Goal: Task Accomplishment & Management: Use online tool/utility

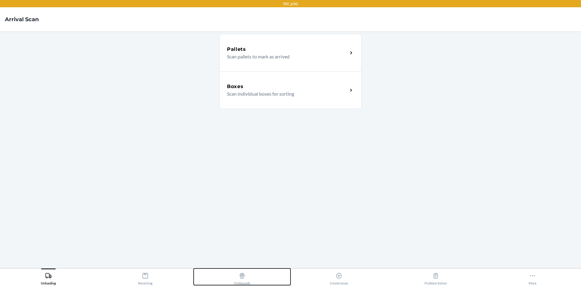
click at [240, 277] on icon at bounding box center [242, 275] width 5 height 5
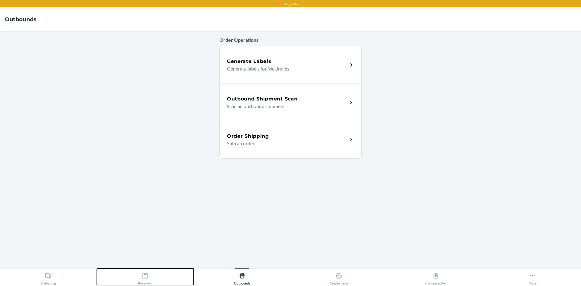
click at [154, 274] on button "Receiving" at bounding box center [145, 277] width 97 height 17
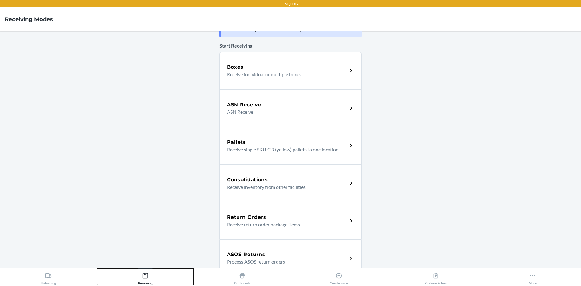
scroll to position [61, 0]
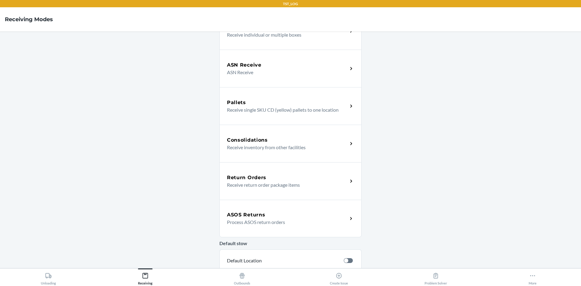
click at [262, 220] on p "Process ASOS return orders" at bounding box center [285, 222] width 116 height 7
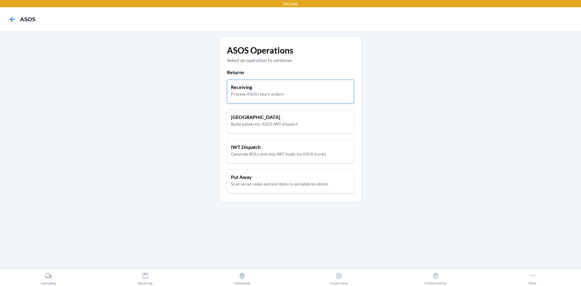
click at [251, 97] on div "Receiving Process ASOS return orders" at bounding box center [290, 92] width 127 height 24
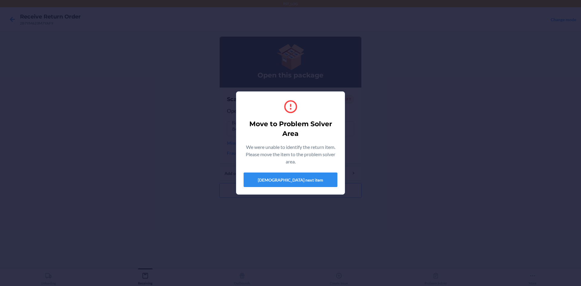
click at [293, 188] on div "Move to Problem Solver Area We were unable to identify the return item. Please …" at bounding box center [291, 143] width 94 height 93
click at [292, 183] on button "[DEMOGRAPHIC_DATA] next item" at bounding box center [291, 180] width 94 height 15
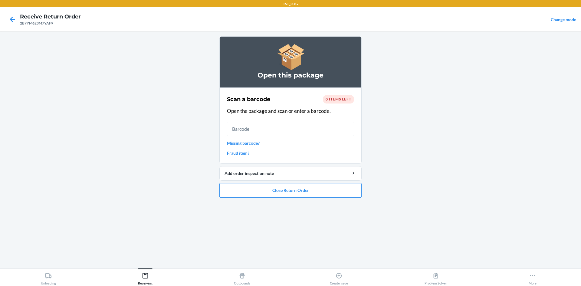
drag, startPoint x: 340, startPoint y: 92, endPoint x: 340, endPoint y: 97, distance: 4.9
click at [340, 95] on section "Scan a barcode 0 items left Open the package and scan or enter a barcode. Missi…" at bounding box center [291, 126] width 142 height 76
click at [340, 97] on span "0 items left" at bounding box center [339, 99] width 26 height 5
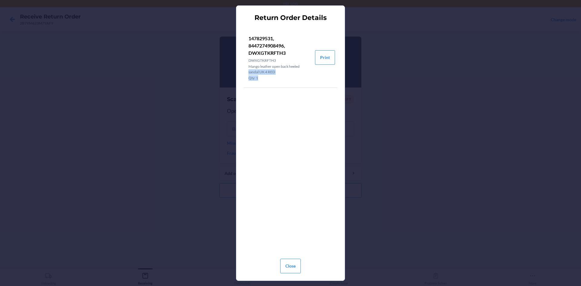
drag, startPoint x: 316, startPoint y: 91, endPoint x: 383, endPoint y: 76, distance: 68.5
click at [366, 80] on div "Return Order Details 147829531, 8447274908496, DWXGTKRFTH3 DWXGTKRFTH3 Mango le…" at bounding box center [290, 143] width 581 height 286
click at [256, 54] on p "147829531, 8447274908496, DWXGTKRFTH3" at bounding box center [280, 46] width 62 height 22
copy p "DWXGTKRFTH3"
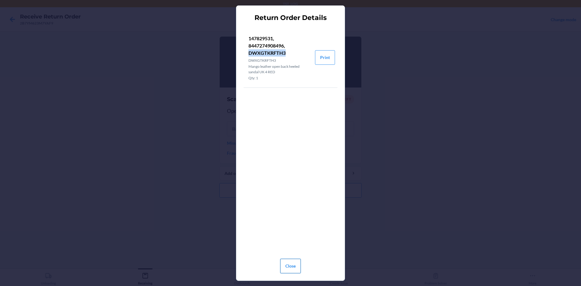
click at [286, 267] on button "Close" at bounding box center [290, 266] width 21 height 15
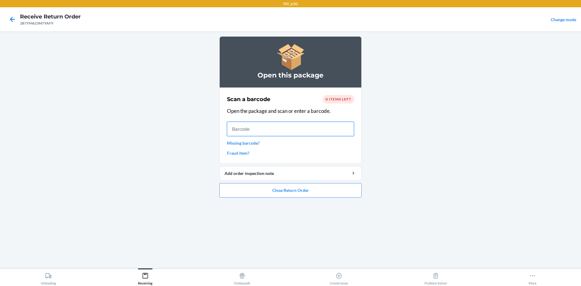
click at [252, 122] on input "text" at bounding box center [290, 129] width 127 height 15
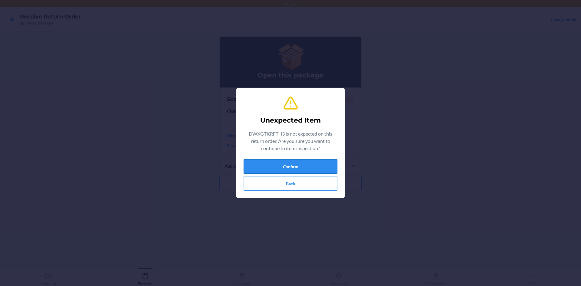
click at [298, 164] on button "Confirm" at bounding box center [291, 166] width 94 height 15
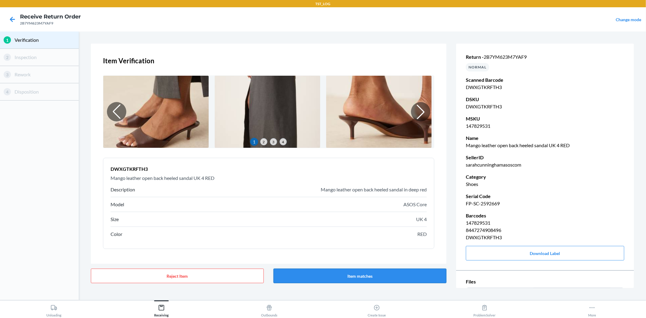
click at [354, 276] on button "Item matches" at bounding box center [359, 276] width 173 height 15
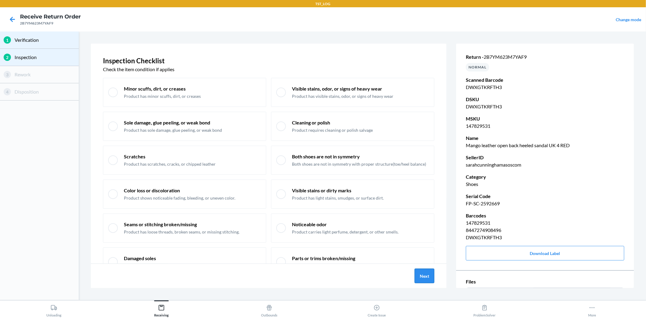
click at [422, 278] on button "Next" at bounding box center [425, 276] width 20 height 15
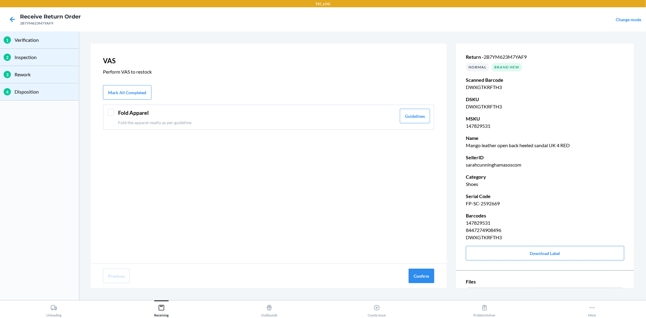
click at [211, 113] on header "Fold Apparel" at bounding box center [257, 113] width 278 height 8
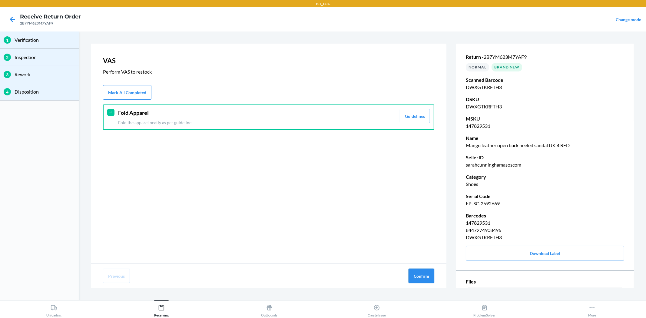
click at [422, 280] on button "Confirm" at bounding box center [422, 276] width 26 height 15
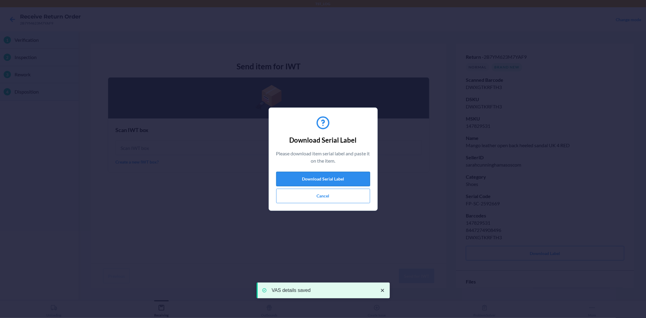
click at [330, 176] on button "Download Serial Label" at bounding box center [323, 179] width 94 height 15
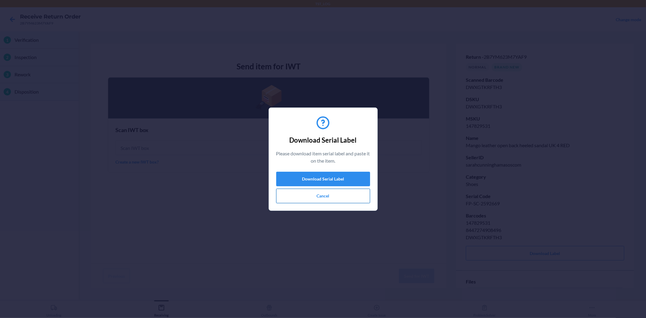
click at [356, 192] on button "Cancel" at bounding box center [323, 196] width 94 height 15
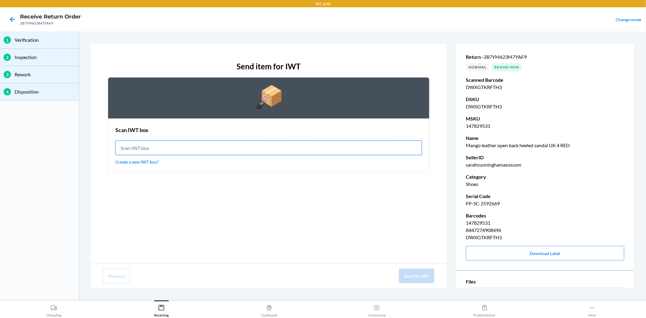
click at [351, 147] on input "text" at bounding box center [268, 148] width 306 height 15
click at [145, 161] on link "Create a new IWT box?" at bounding box center [268, 162] width 306 height 6
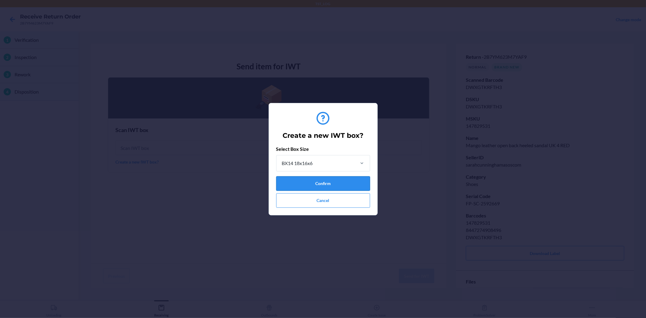
click at [328, 187] on button "Confirm" at bounding box center [323, 183] width 94 height 15
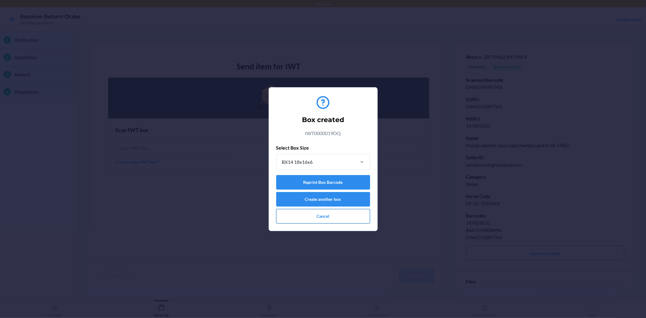
click at [335, 220] on button "Cancel" at bounding box center [323, 216] width 94 height 15
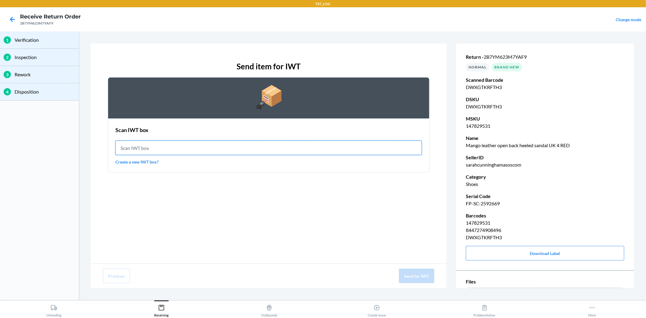
click at [218, 149] on input "text" at bounding box center [268, 148] width 306 height 15
click at [173, 150] on input "IWT0000019DQ" at bounding box center [268, 148] width 306 height 15
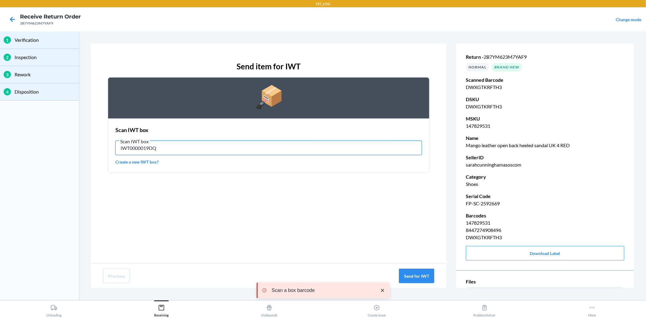
drag, startPoint x: 163, startPoint y: 150, endPoint x: 154, endPoint y: 149, distance: 9.1
click at [163, 150] on input "IWT0000019DQ" at bounding box center [268, 148] width 306 height 15
click at [154, 149] on input "IWT0000019DQ" at bounding box center [268, 148] width 306 height 15
type input "IWT0000019DQ"
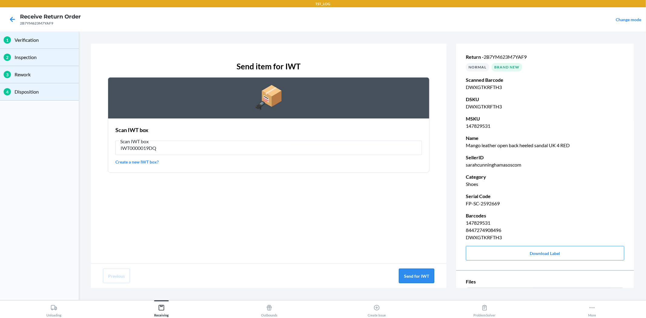
click at [418, 270] on button "Send for IWT" at bounding box center [416, 276] width 35 height 15
click at [266, 147] on input "IWT0000019DQ" at bounding box center [268, 148] width 306 height 15
